Goal: Complete application form

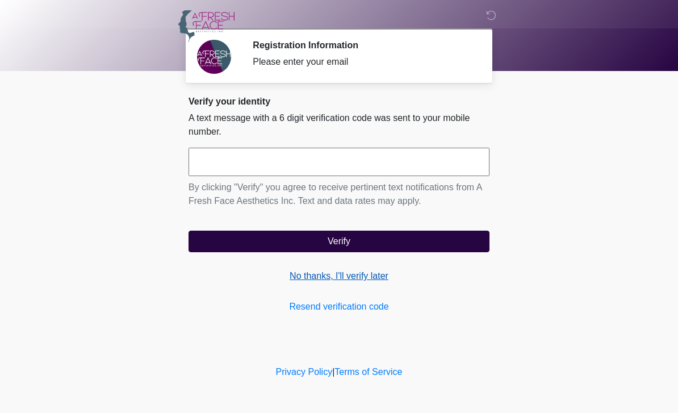
click at [323, 278] on link "No thanks, I'll verify later" at bounding box center [339, 276] width 301 height 14
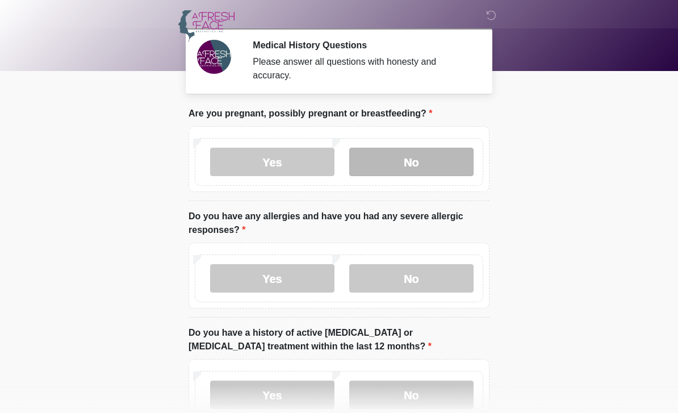
click at [450, 175] on label "No" at bounding box center [411, 162] width 124 height 28
click at [444, 168] on label "No" at bounding box center [411, 162] width 124 height 28
click at [446, 156] on label "No" at bounding box center [411, 162] width 124 height 28
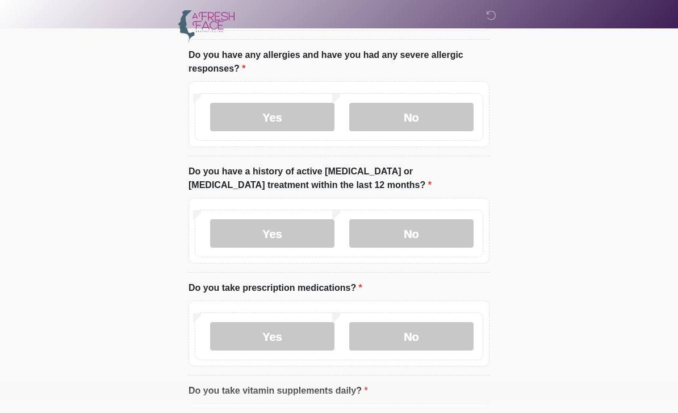
scroll to position [162, 0]
click at [286, 115] on label "Yes" at bounding box center [272, 116] width 124 height 28
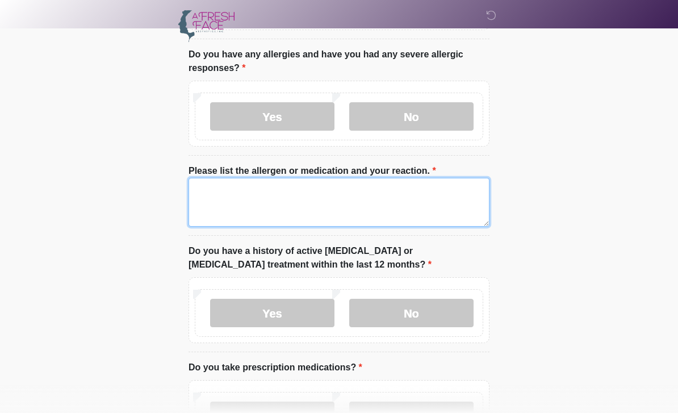
click at [330, 187] on textarea "Please list the allergen or medication and your reaction." at bounding box center [339, 202] width 301 height 49
click at [362, 191] on textarea "Please list the allergen or medication and your reaction." at bounding box center [339, 202] width 301 height 49
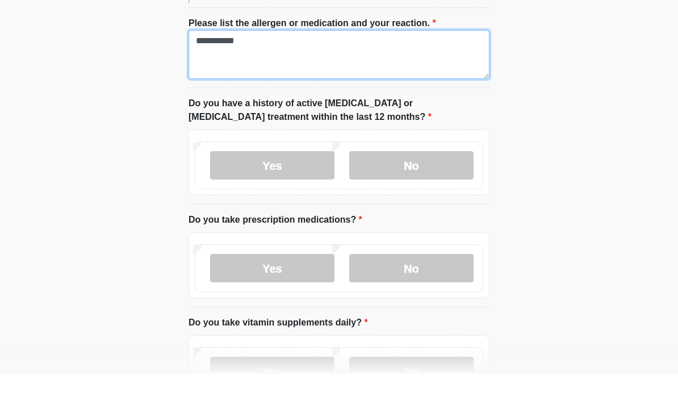
type textarea "**********"
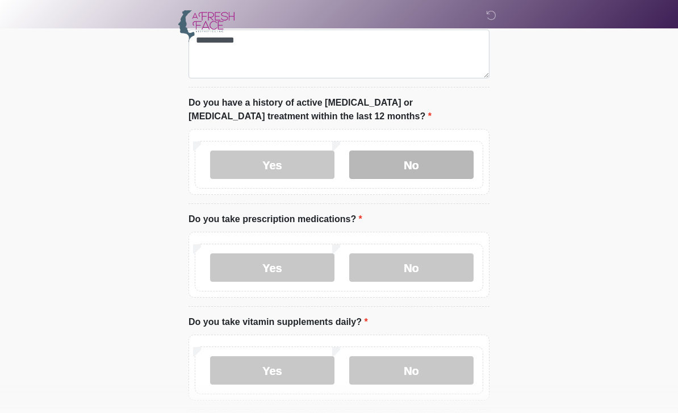
click at [430, 164] on label "No" at bounding box center [411, 164] width 124 height 28
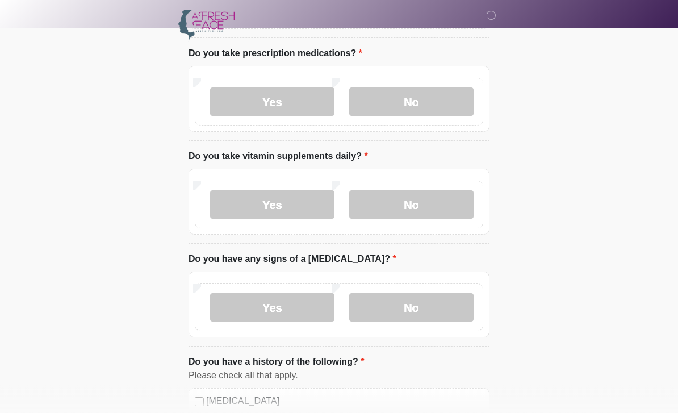
scroll to position [476, 0]
click at [294, 102] on label "Yes" at bounding box center [272, 101] width 124 height 28
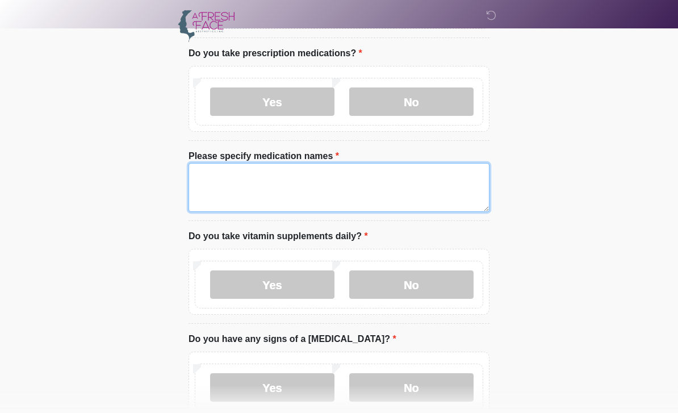
click at [374, 195] on textarea "Please specify medication names" at bounding box center [339, 187] width 301 height 49
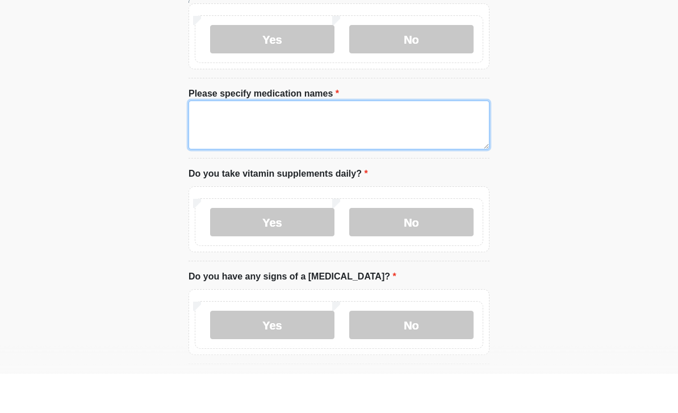
scroll to position [500, 0]
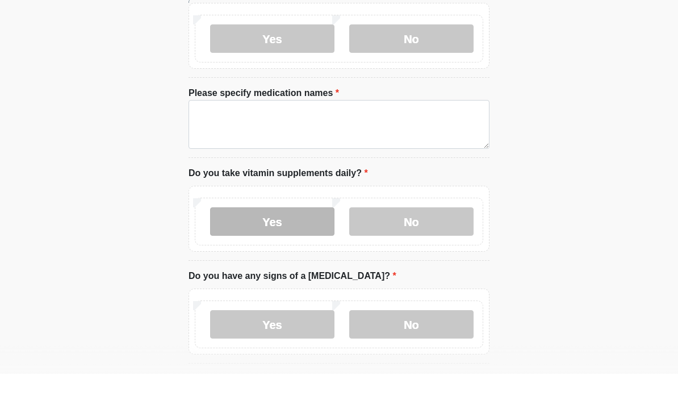
click at [307, 246] on label "Yes" at bounding box center [272, 260] width 124 height 28
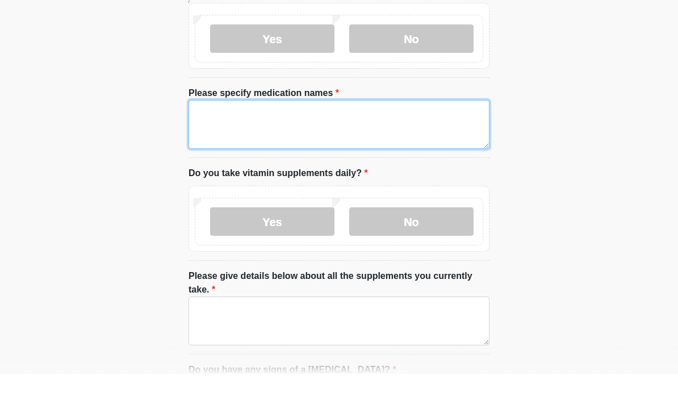
click at [362, 139] on textarea "Please specify medication names" at bounding box center [339, 163] width 301 height 49
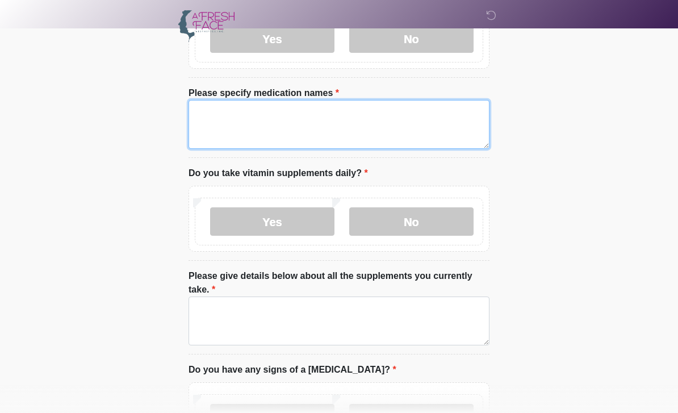
click at [388, 112] on textarea "Please specify medication names" at bounding box center [339, 124] width 301 height 49
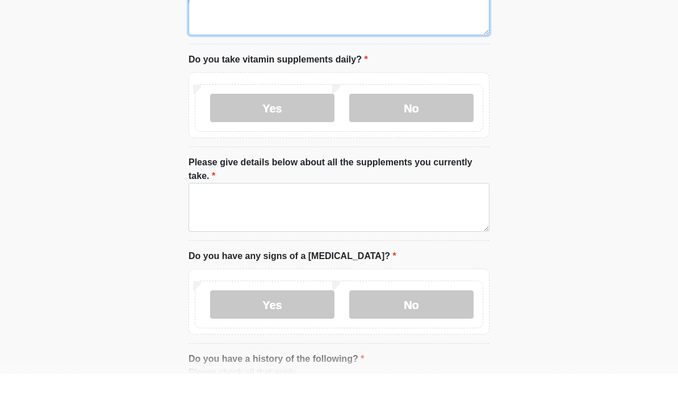
scroll to position [615, 0]
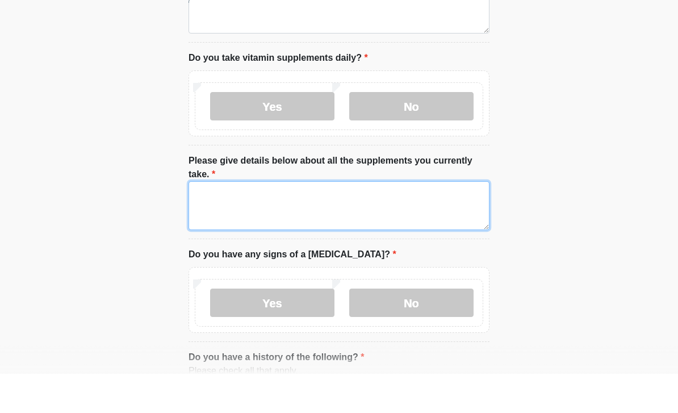
click at [444, 220] on textarea "Please give details below about all the supplements you currently take." at bounding box center [339, 244] width 301 height 49
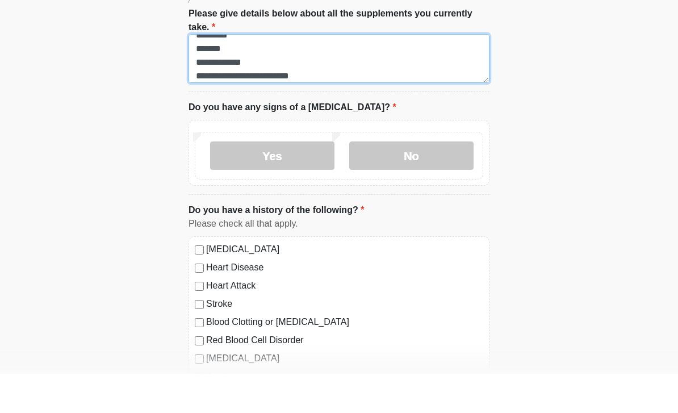
scroll to position [776, 0]
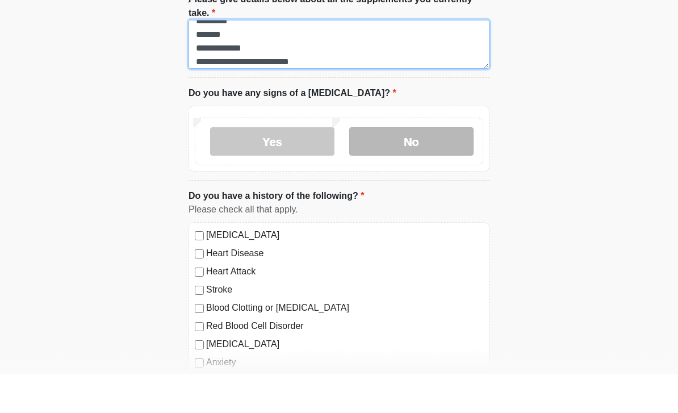
type textarea "**********"
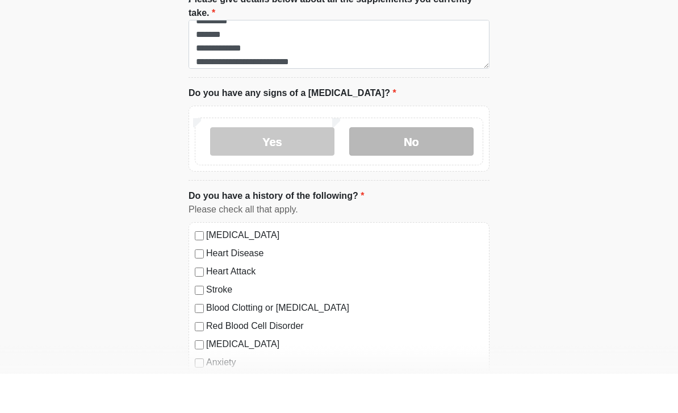
click at [420, 166] on label "No" at bounding box center [411, 180] width 124 height 28
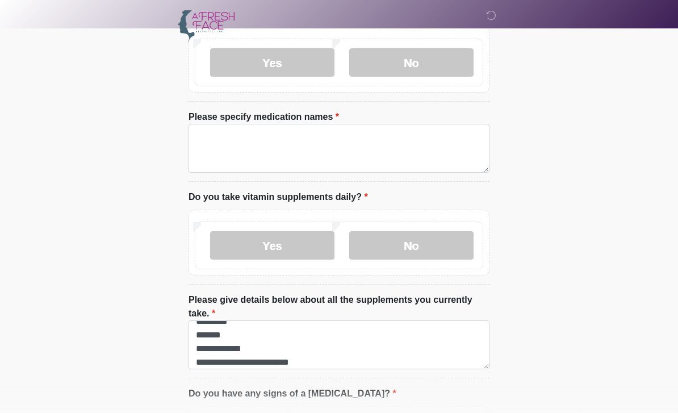
scroll to position [518, 0]
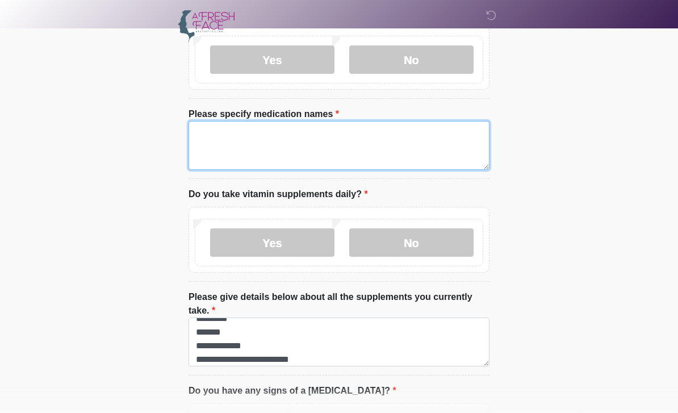
click at [448, 152] on textarea "Please specify medication names" at bounding box center [339, 145] width 301 height 49
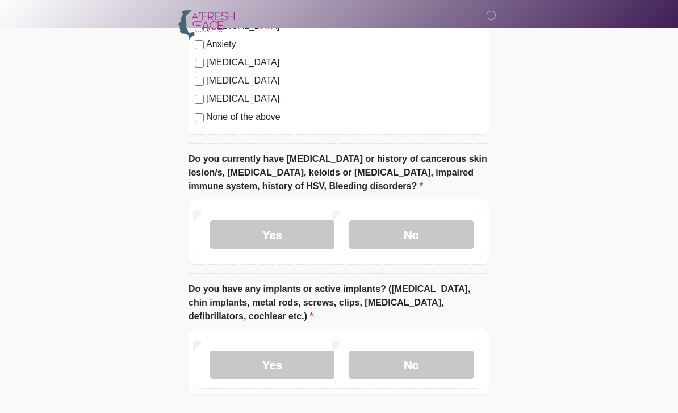
scroll to position [457, 0]
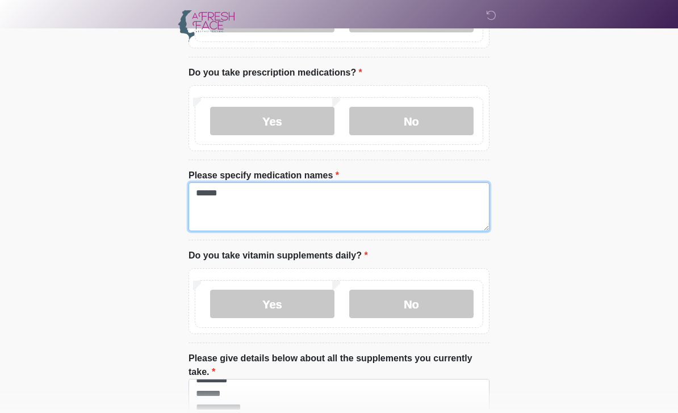
type textarea "******"
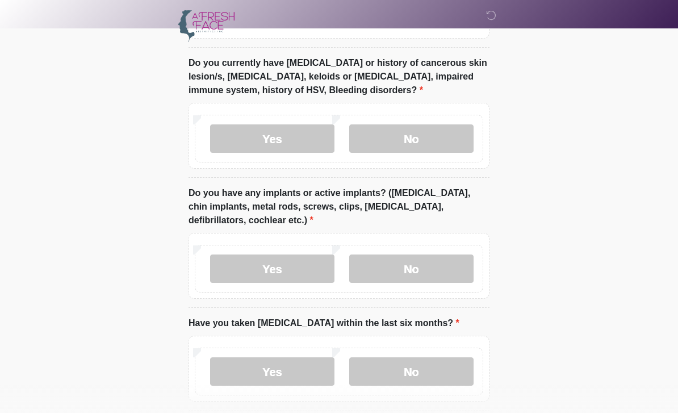
scroll to position [1212, 0]
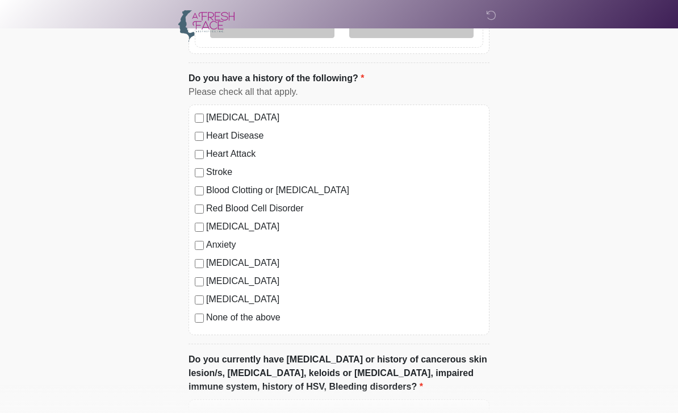
scroll to position [934, 0]
click at [227, 298] on label "[MEDICAL_DATA]" at bounding box center [344, 299] width 277 height 14
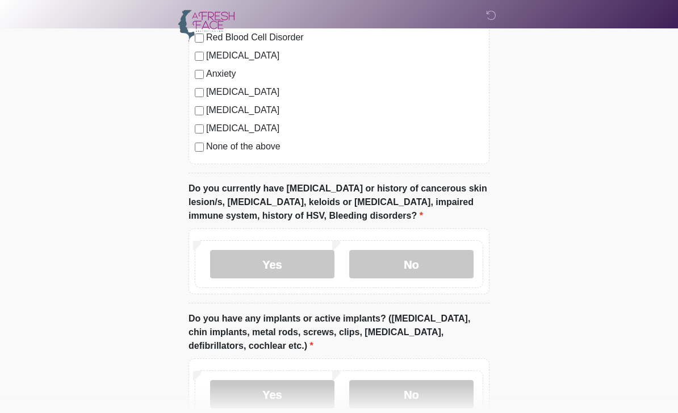
scroll to position [1103, 0]
click at [448, 262] on label "No" at bounding box center [411, 264] width 124 height 28
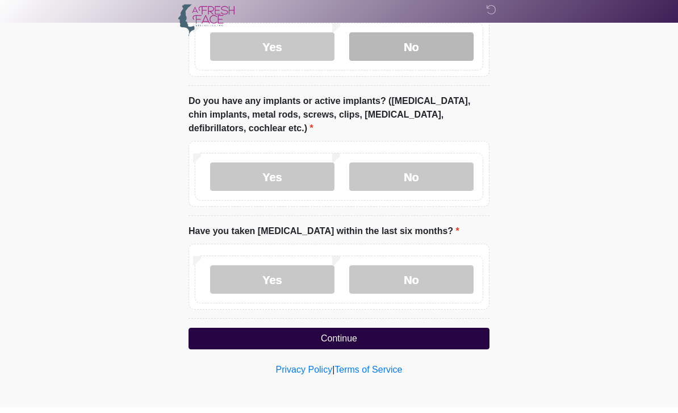
scroll to position [1316, 0]
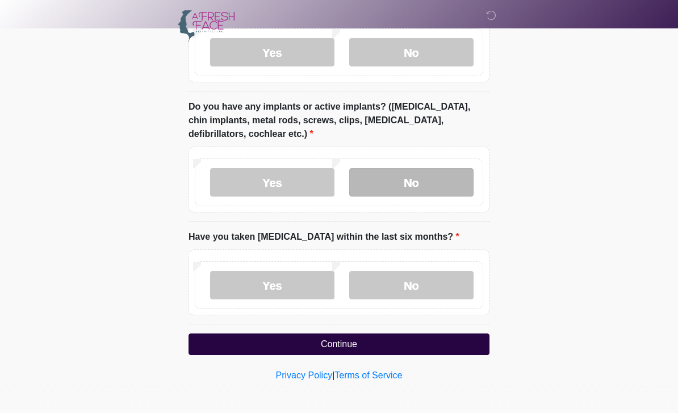
click at [436, 176] on label "No" at bounding box center [411, 182] width 124 height 28
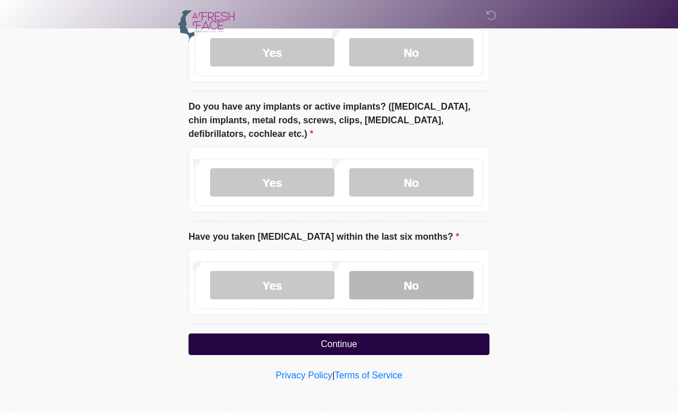
click at [424, 289] on label "No" at bounding box center [411, 285] width 124 height 28
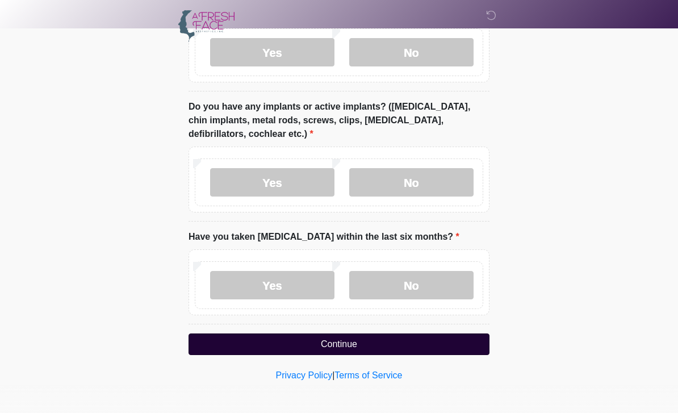
click at [438, 333] on button "Continue" at bounding box center [339, 344] width 301 height 22
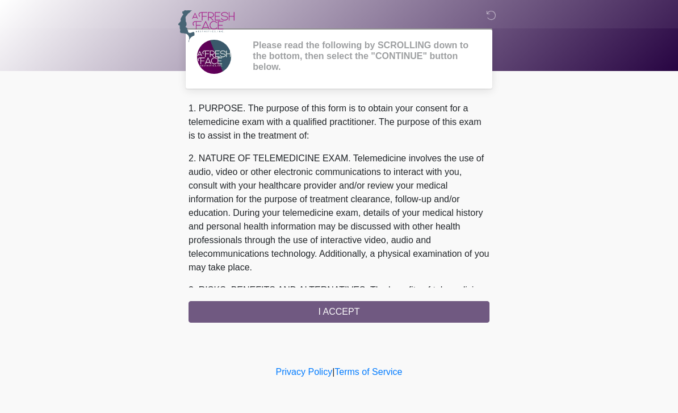
scroll to position [0, 0]
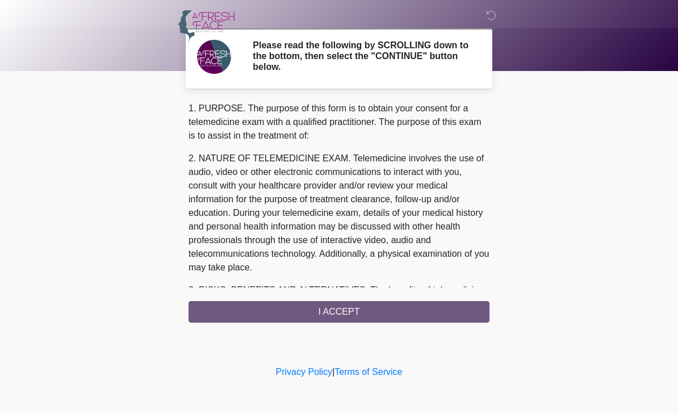
click at [382, 316] on div "1. PURPOSE. The purpose of this form is to obtain your consent for a telemedici…" at bounding box center [339, 212] width 301 height 221
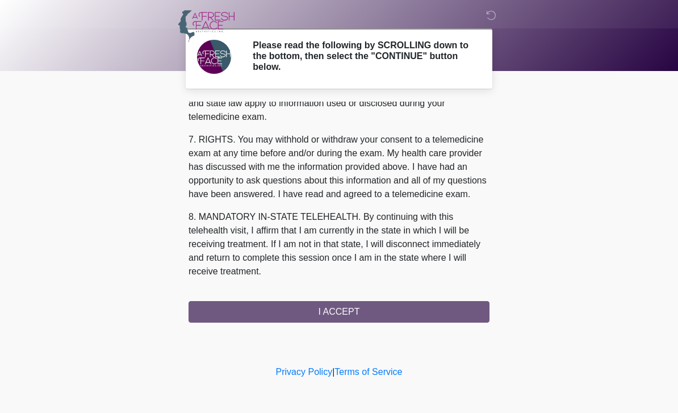
click at [370, 327] on div "‎ ‎ ‎ Please read the following by SCROLLING down to the bottom, then select th…" at bounding box center [339, 181] width 341 height 340
click at [370, 326] on div "‎ ‎ ‎ Please read the following by SCROLLING down to the bottom, then select th…" at bounding box center [339, 181] width 341 height 340
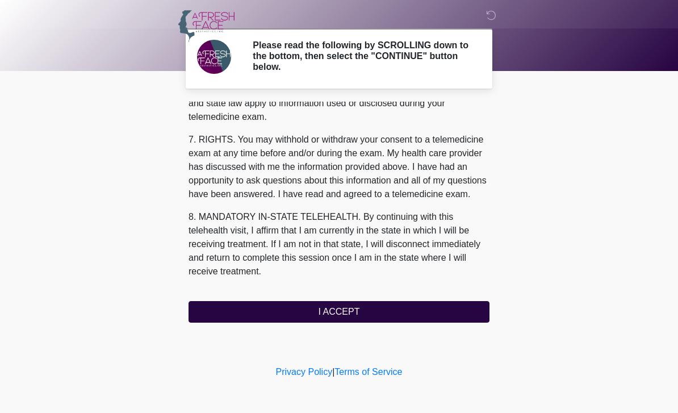
scroll to position [487, 0]
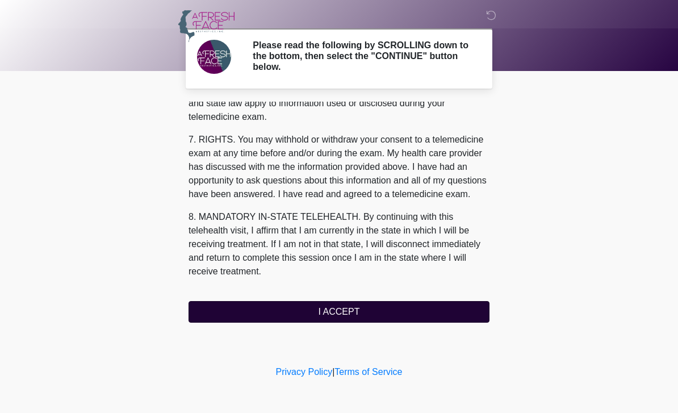
click at [370, 312] on button "I ACCEPT" at bounding box center [339, 312] width 301 height 22
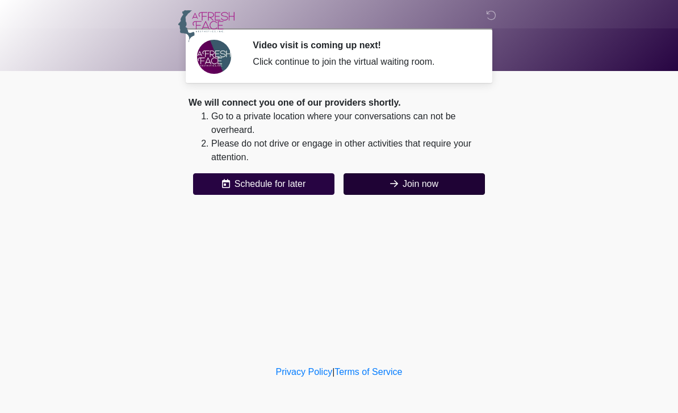
click at [440, 191] on button "Join now" at bounding box center [414, 184] width 141 height 22
